Goal: Find specific page/section: Find specific page/section

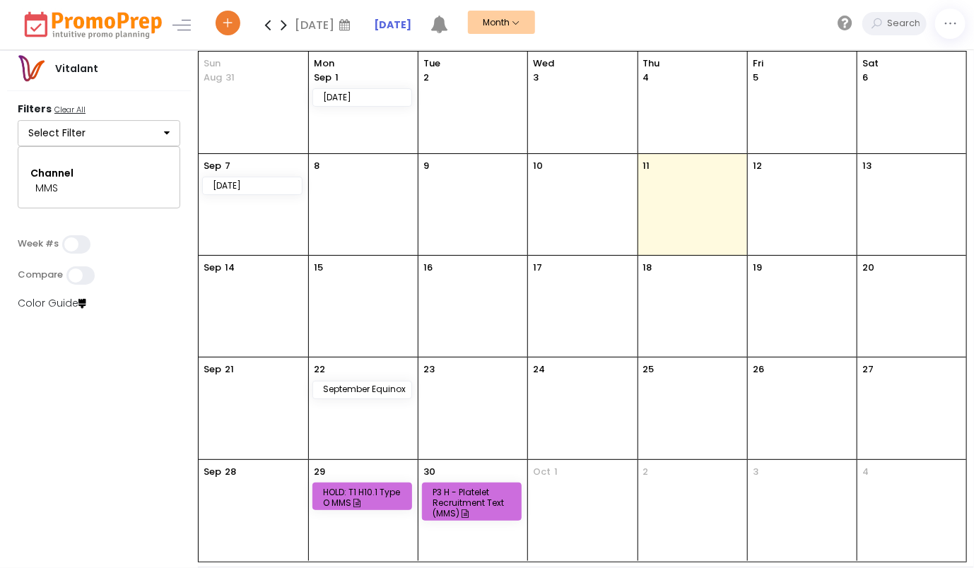
click at [171, 133] on button "Select Filter" at bounding box center [99, 133] width 163 height 27
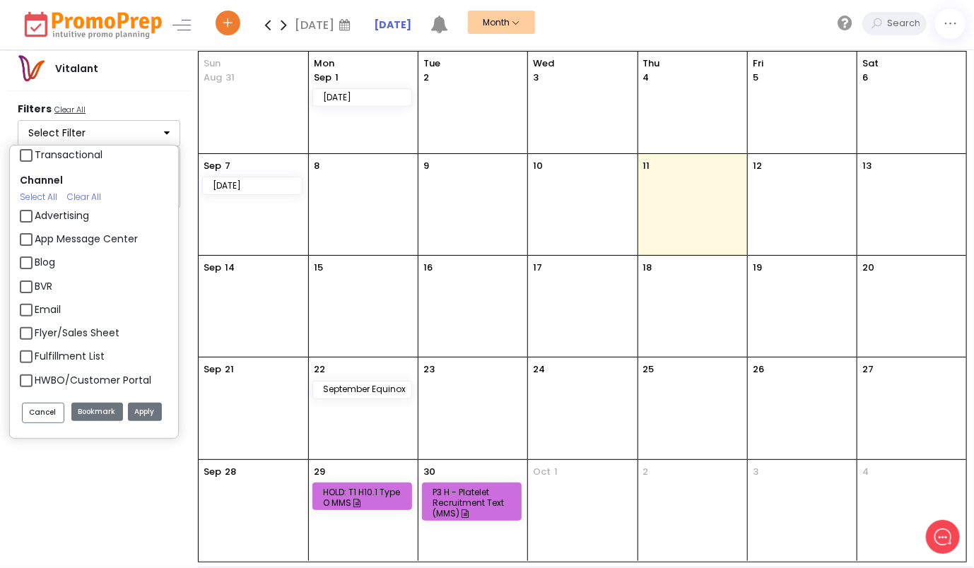
scroll to position [1540, 0]
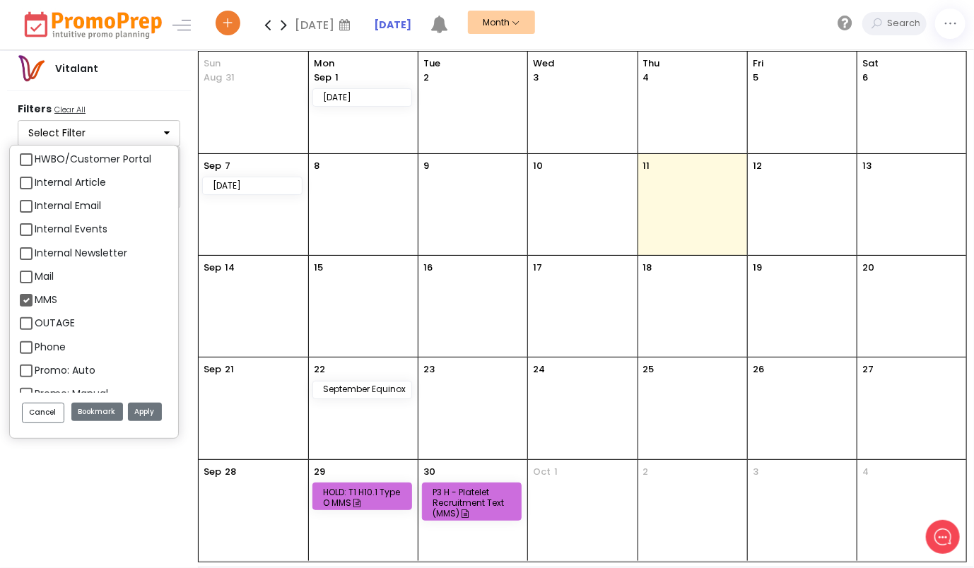
click at [35, 298] on label "MMS" at bounding box center [46, 300] width 23 height 15
click at [35, 298] on input "MMS" at bounding box center [39, 294] width 9 height 9
checkbox input "false"
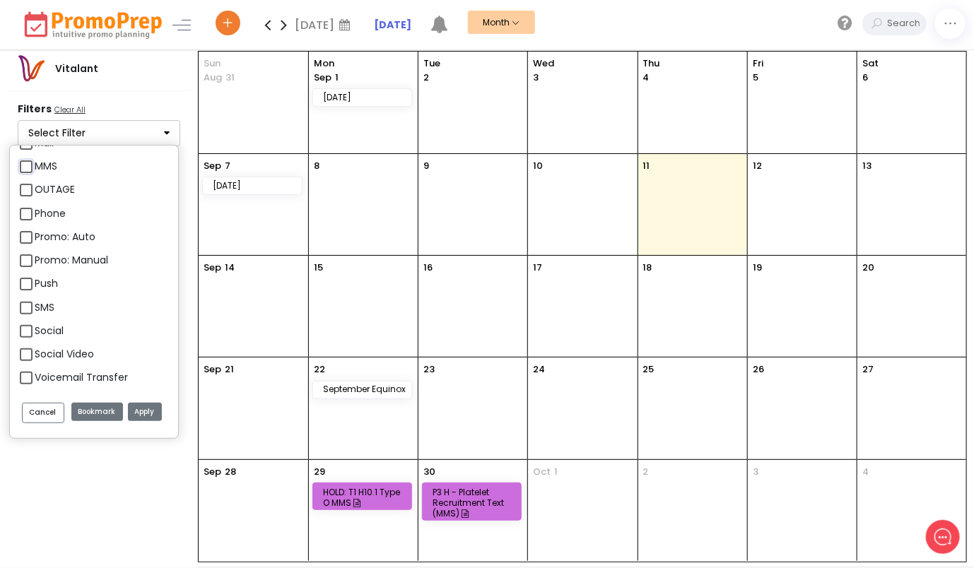
scroll to position [1680, 0]
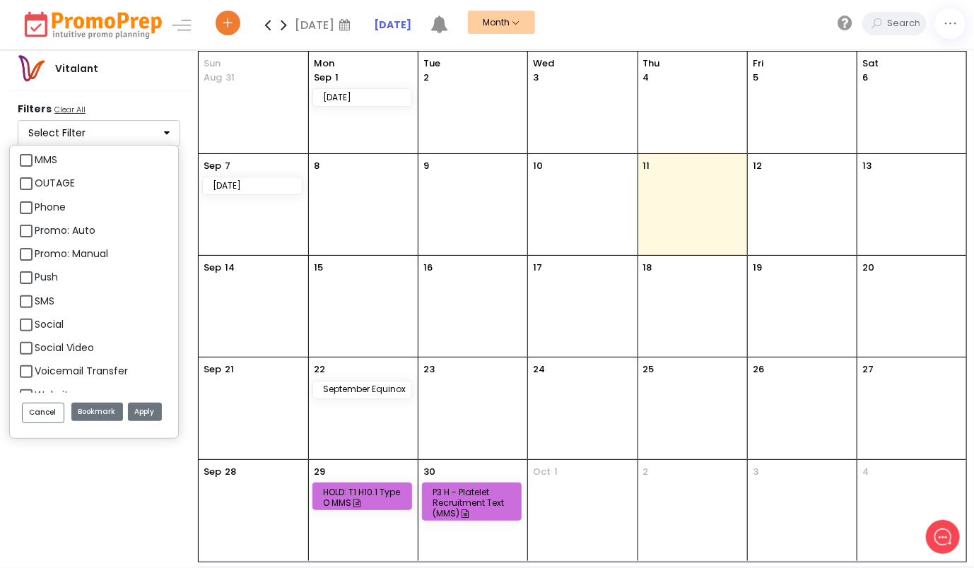
click at [35, 299] on label "SMS" at bounding box center [45, 301] width 20 height 15
click at [35, 299] on input "SMS" at bounding box center [39, 295] width 9 height 9
checkbox input "true"
click at [142, 403] on button "Apply" at bounding box center [145, 412] width 34 height 19
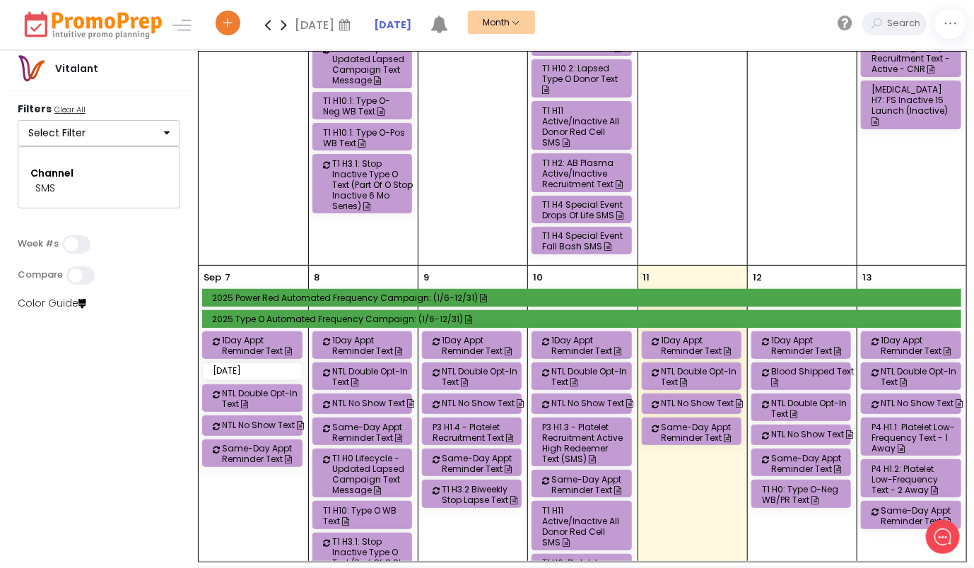
scroll to position [228, 0]
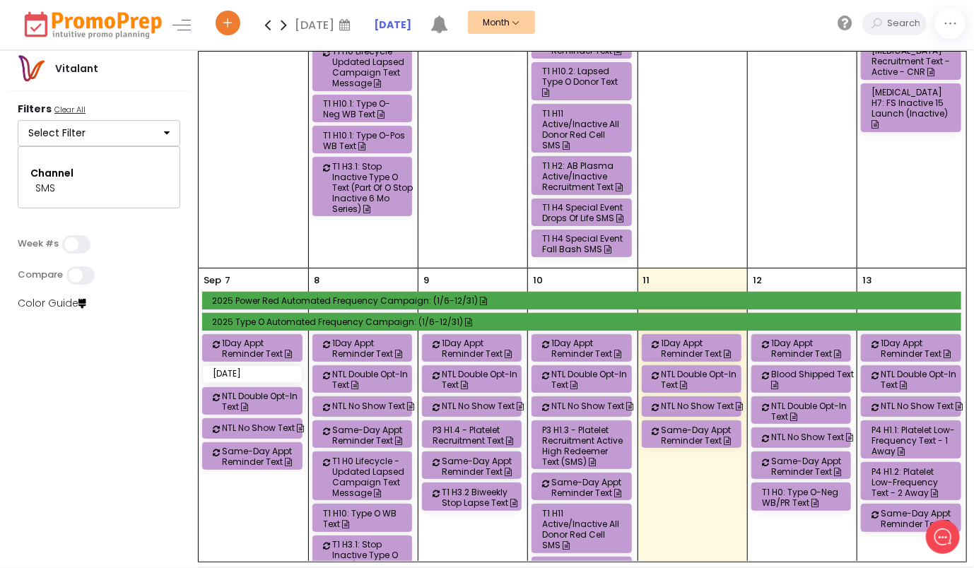
click at [138, 141] on button "Select Filter" at bounding box center [99, 133] width 163 height 27
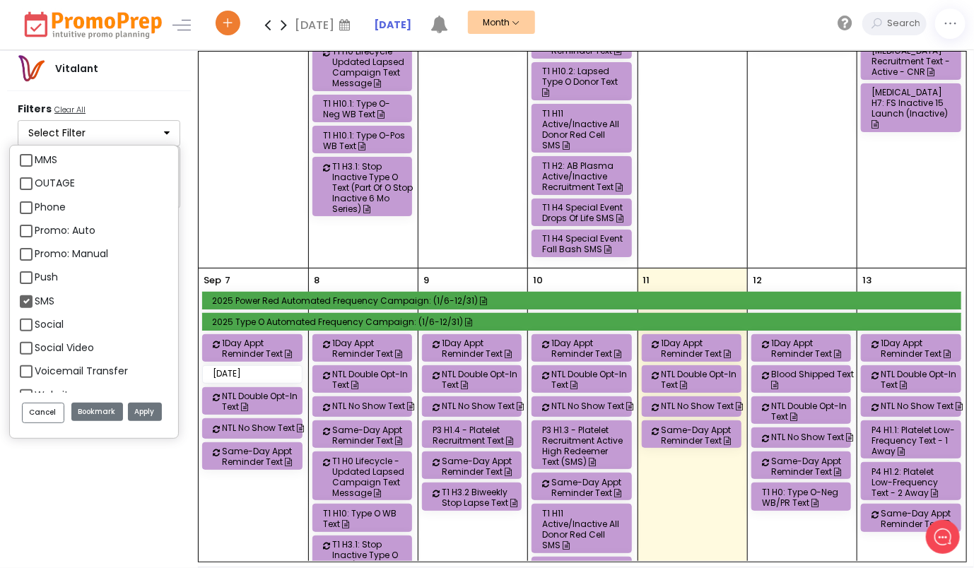
click at [35, 279] on label "Push" at bounding box center [46, 277] width 23 height 15
click at [35, 276] on input "Push" at bounding box center [39, 271] width 9 height 9
checkbox input "true"
click at [144, 404] on button "Apply" at bounding box center [145, 412] width 34 height 19
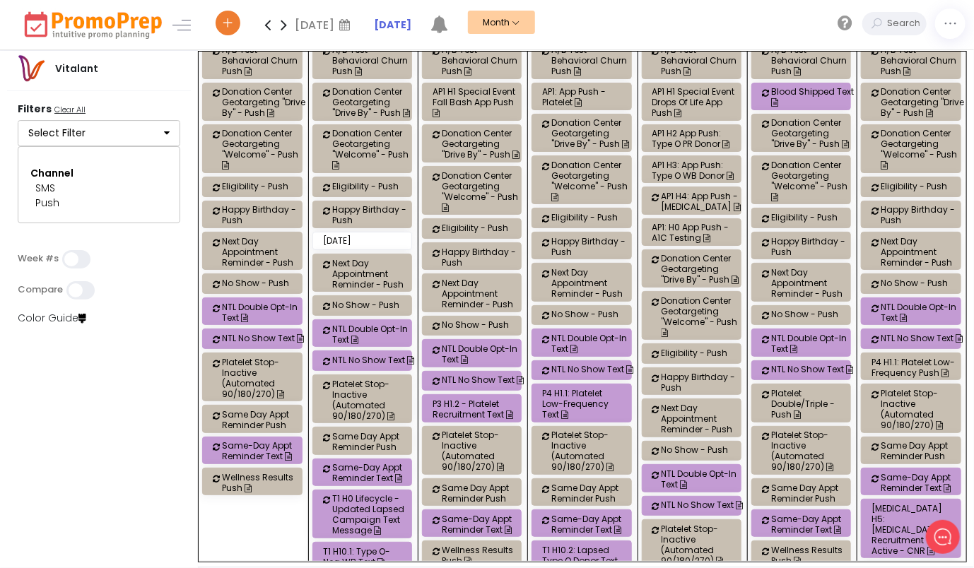
scroll to position [134, 0]
